Goal: Information Seeking & Learning: Learn about a topic

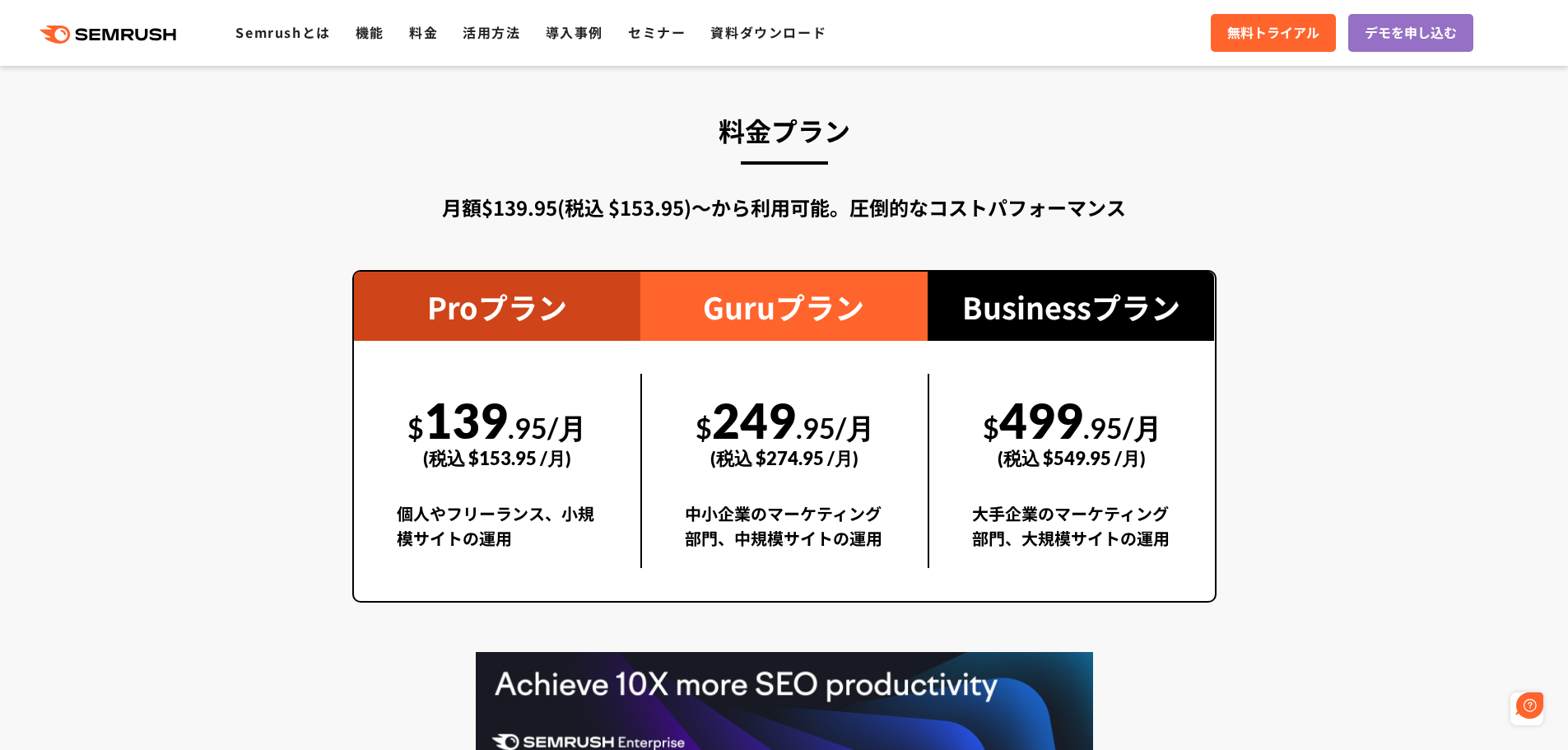
scroll to position [2963, 0]
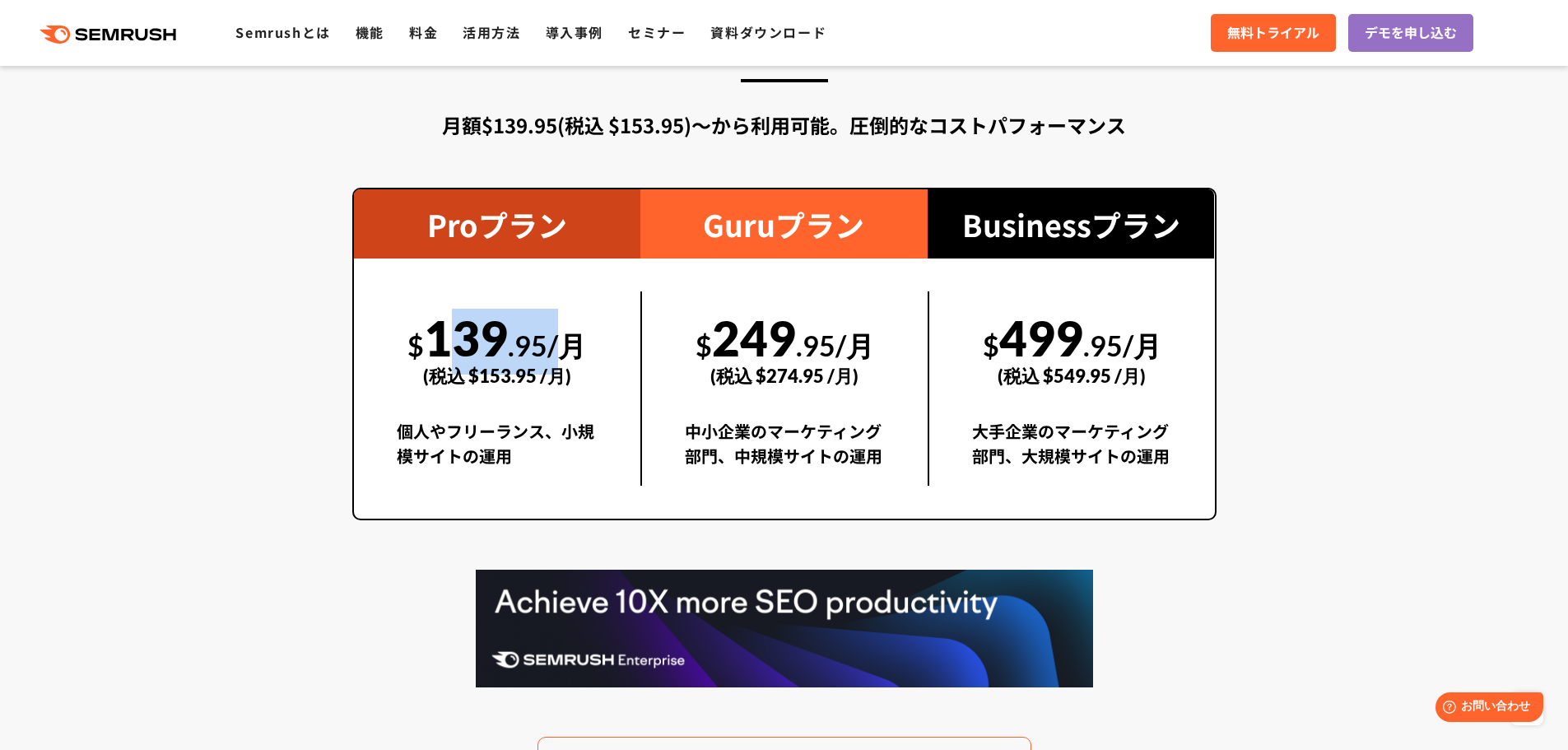
drag, startPoint x: 441, startPoint y: 332, endPoint x: 557, endPoint y: 333, distance: 116.0
click at [557, 333] on div "$ 139 .95/月 (税込 $153.95 /月)" at bounding box center [497, 348] width 201 height 114
copy div "139 .95/"
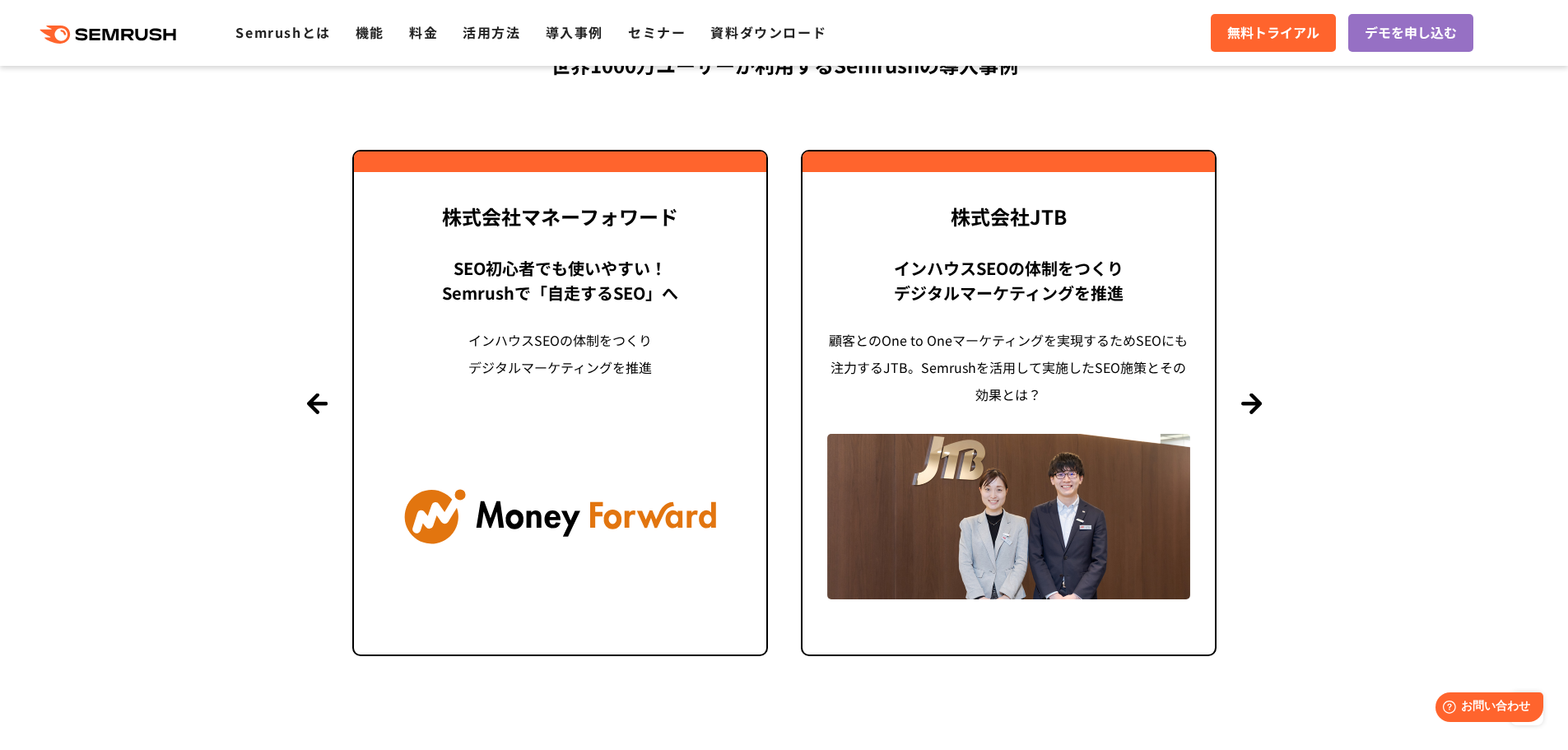
scroll to position [4364, 0]
